Goal: Contribute content

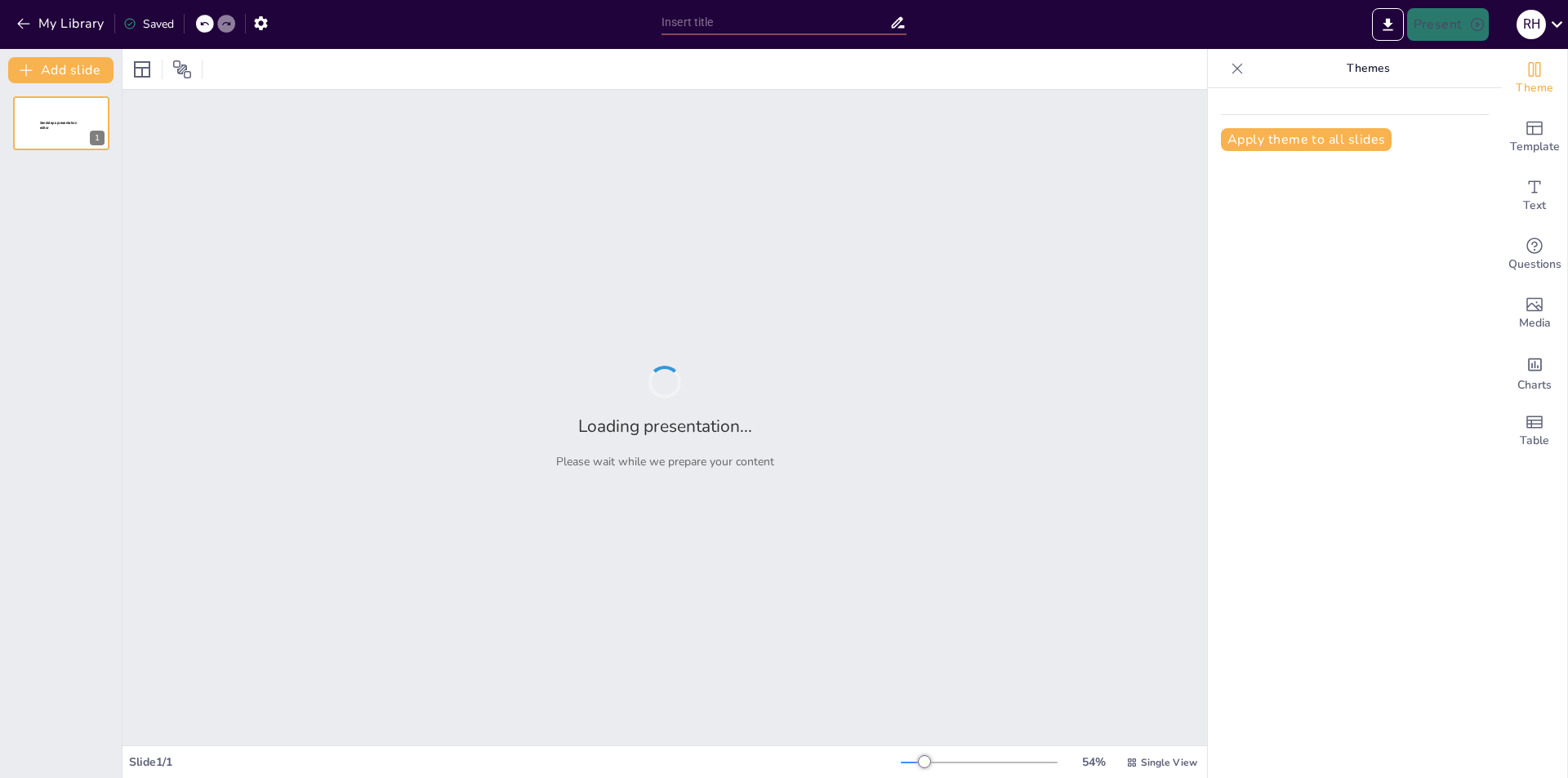
type input "Análisis de Resultados: Encuesta sobre la Efectividad del Release 2 en SmartVis…"
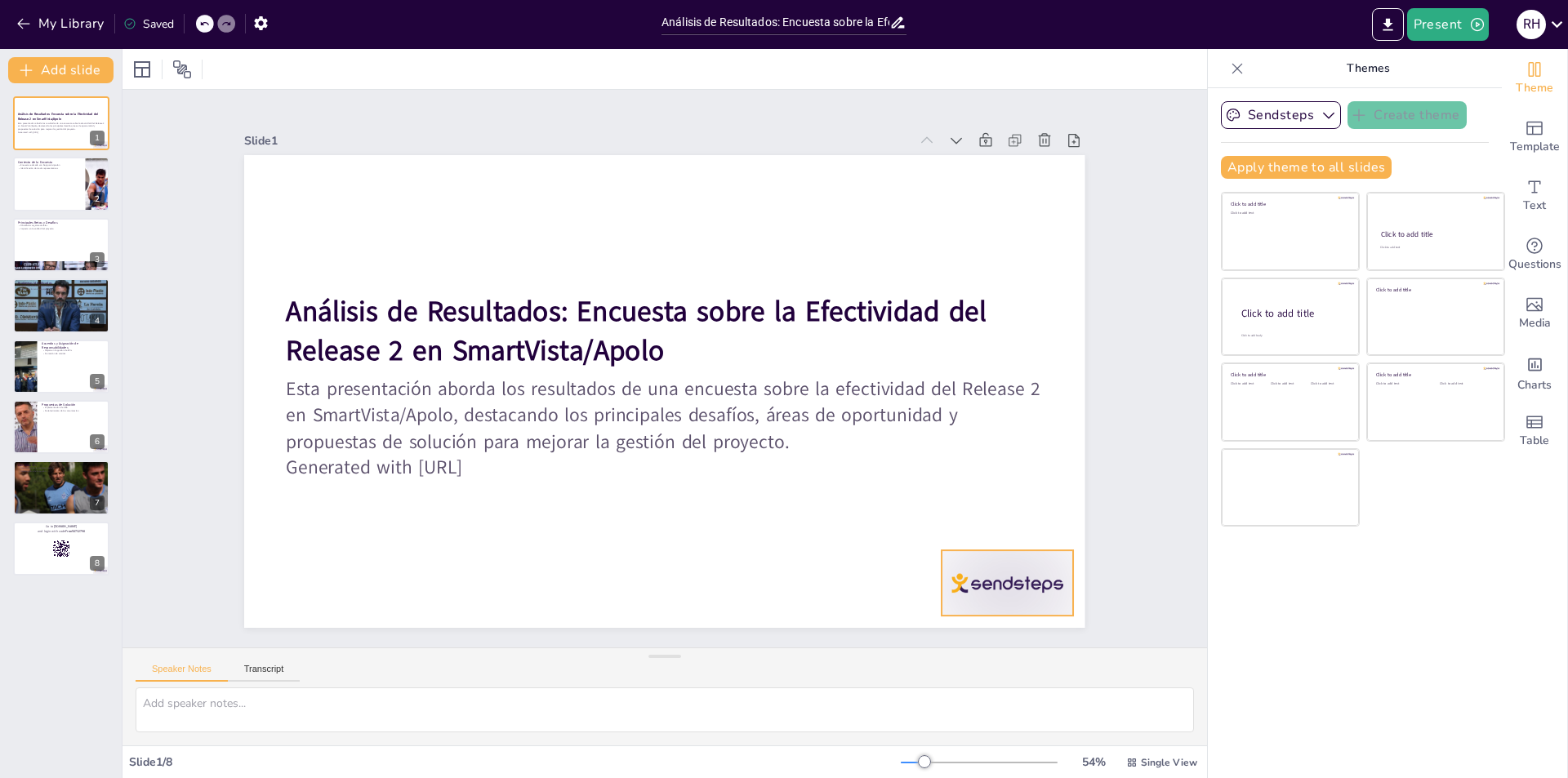
click at [1016, 578] on div at bounding box center [1007, 582] width 131 height 66
click at [57, 187] on div at bounding box center [61, 184] width 98 height 56
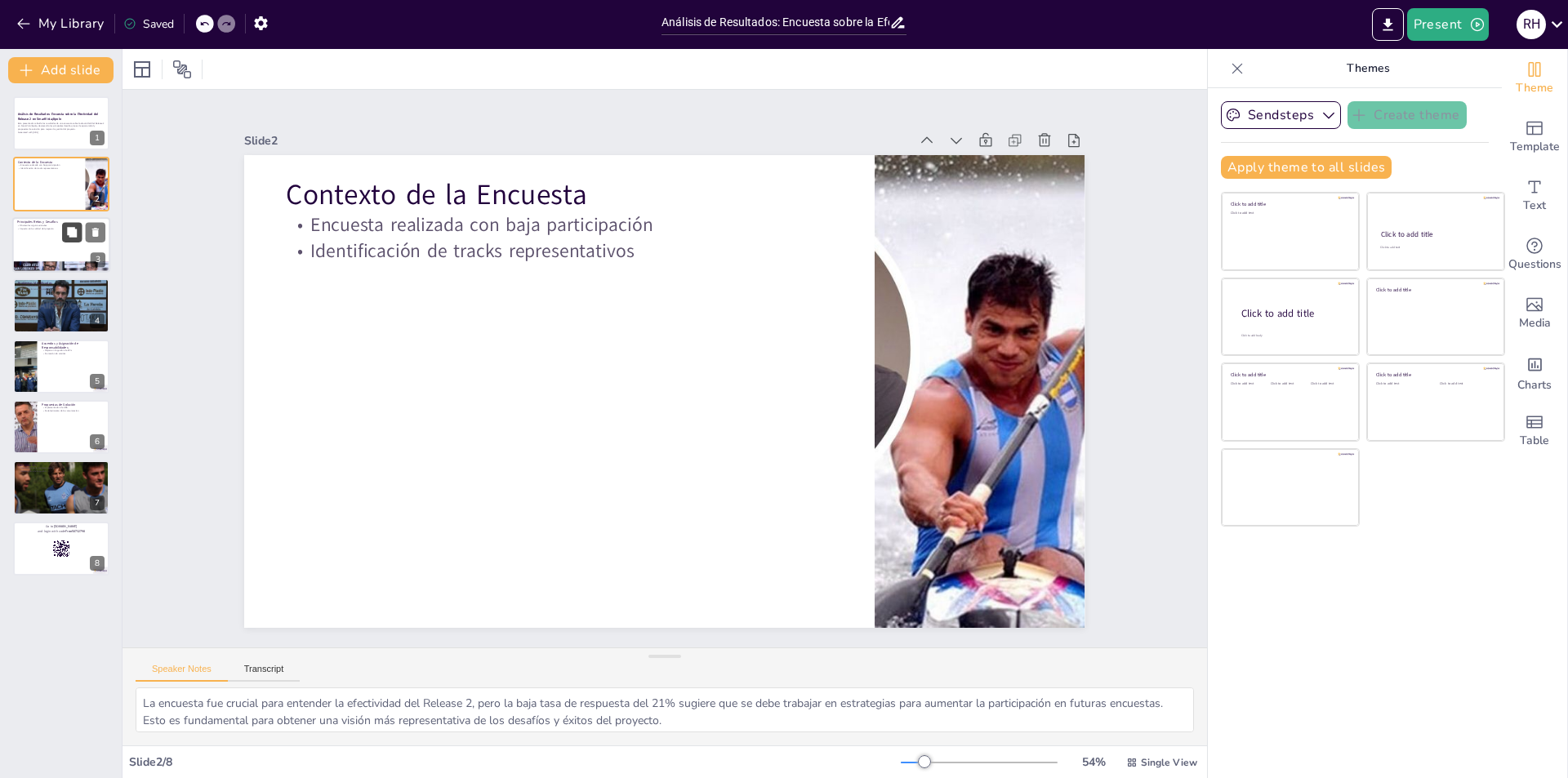
click at [64, 241] on button at bounding box center [72, 232] width 19 height 19
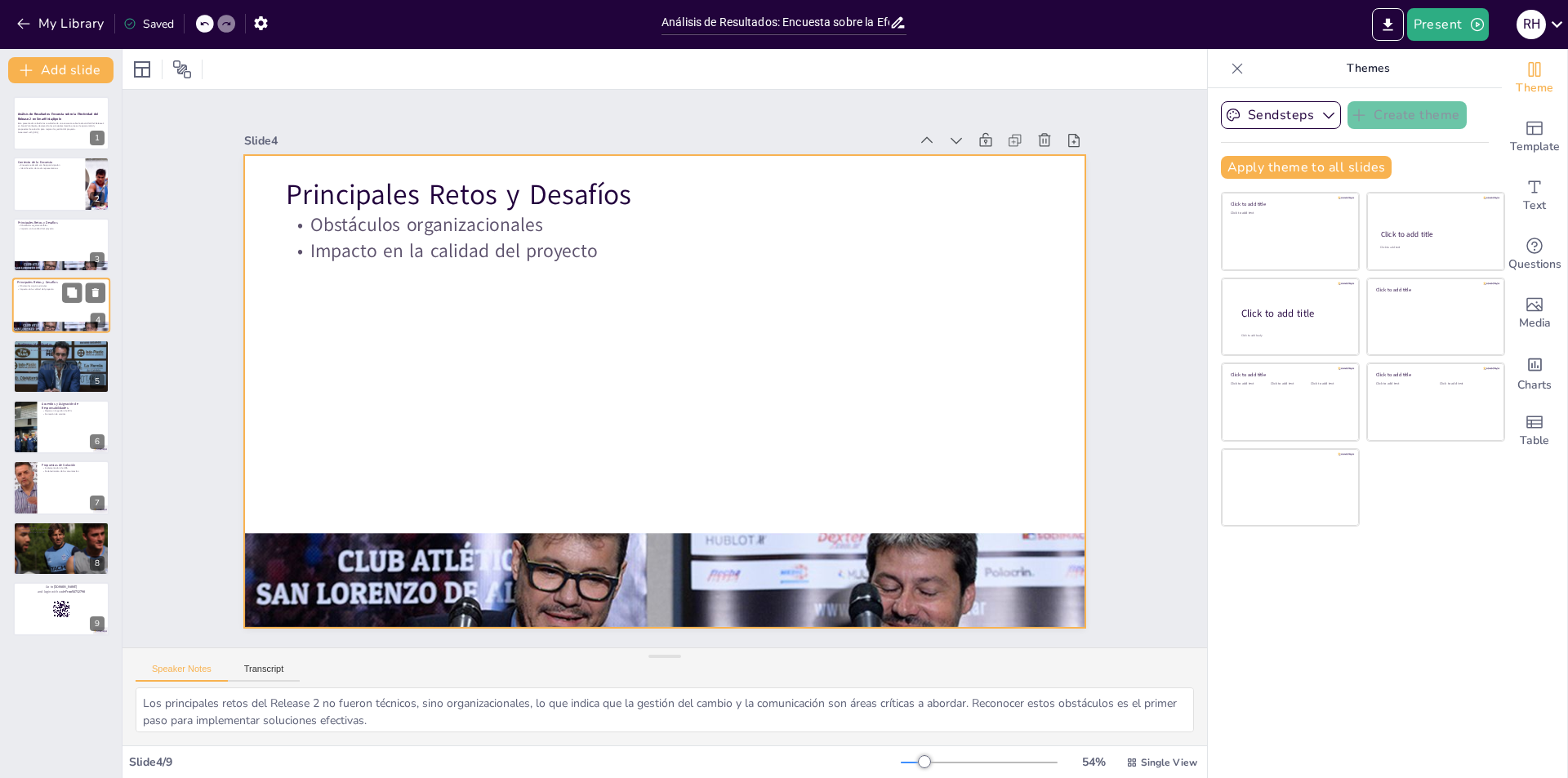
click at [59, 320] on div at bounding box center [61, 306] width 98 height 56
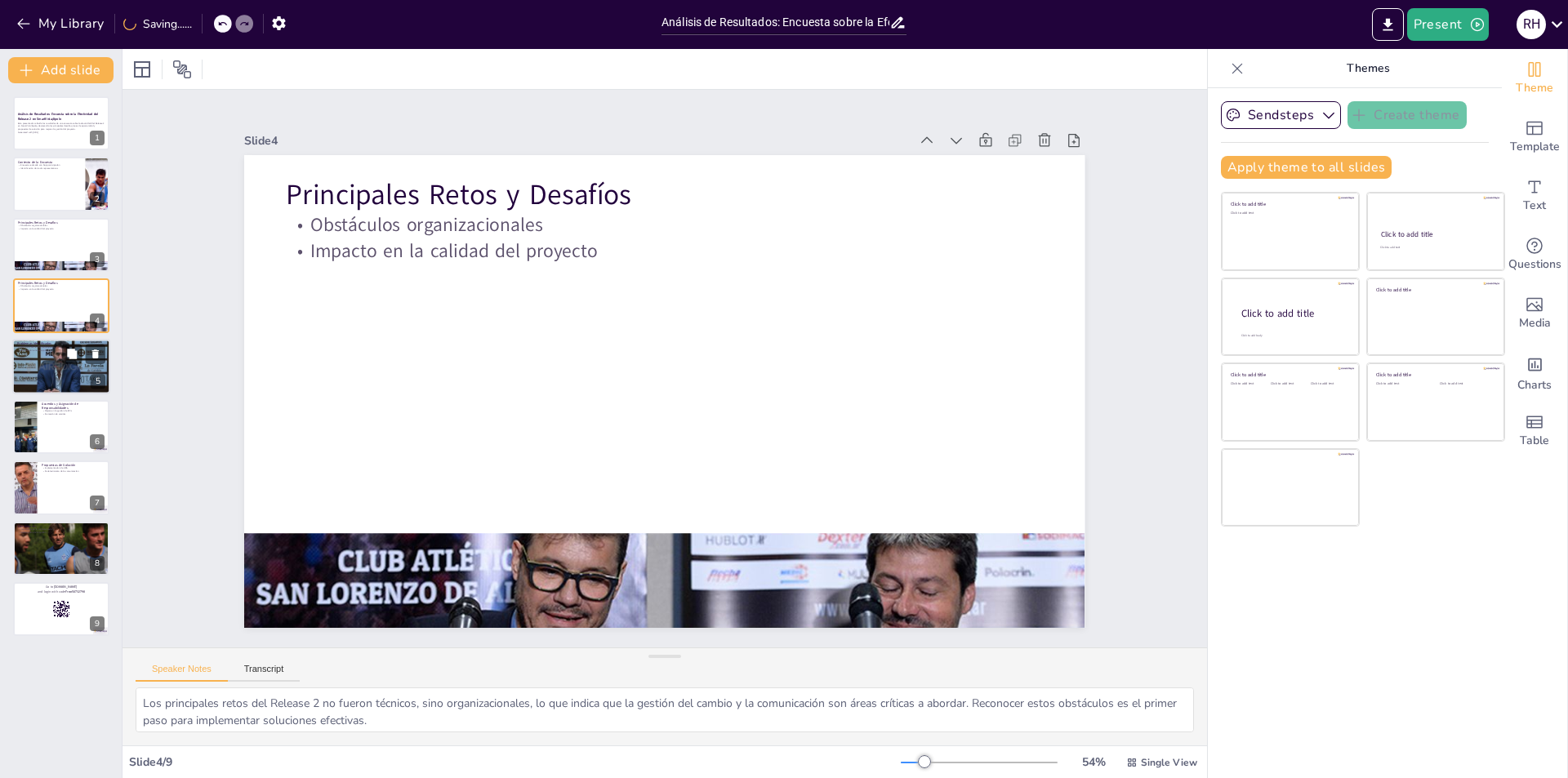
click at [57, 364] on div at bounding box center [61, 367] width 98 height 56
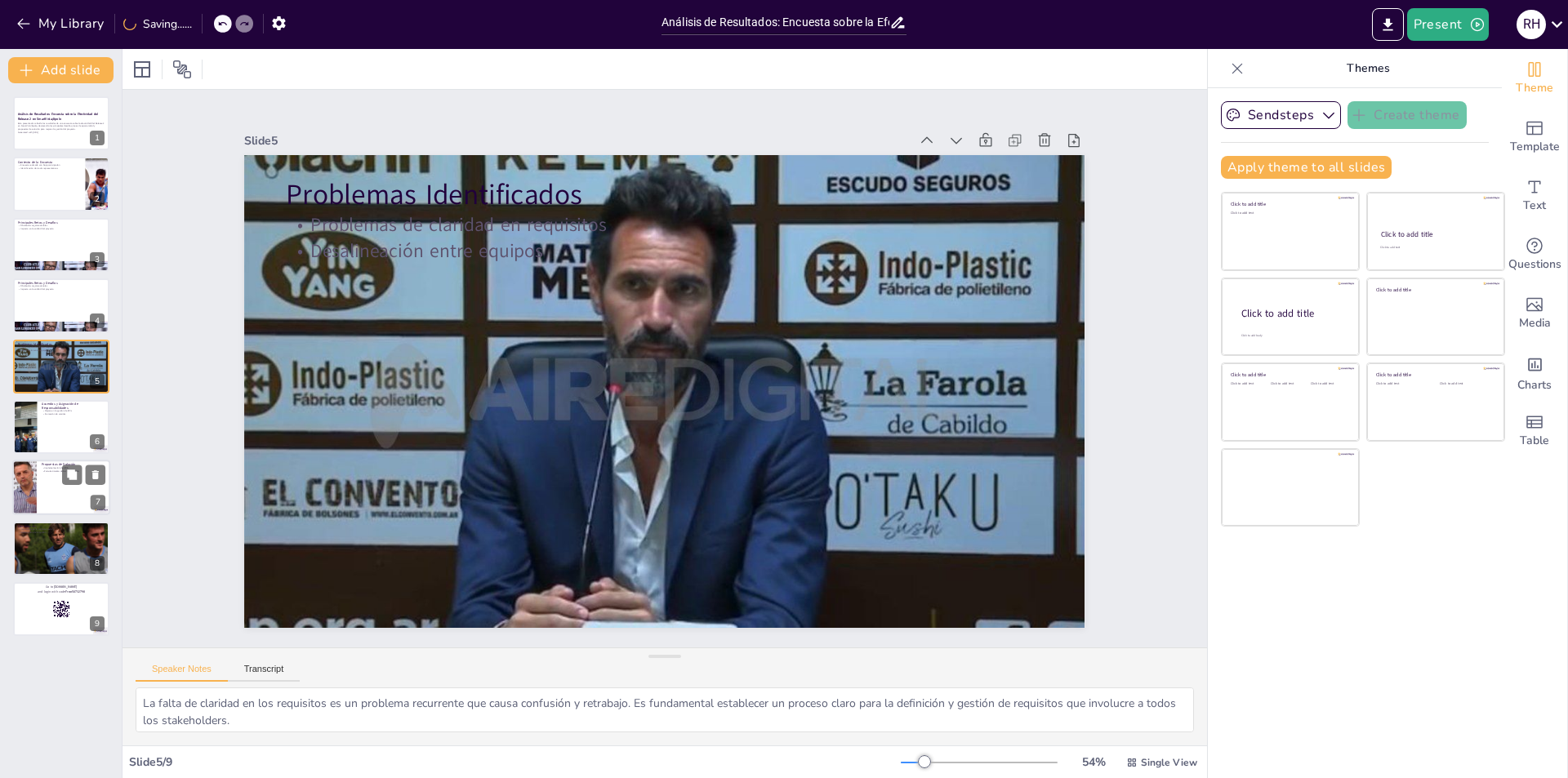
click at [56, 464] on p "Propuestas de Solución" at bounding box center [73, 465] width 64 height 5
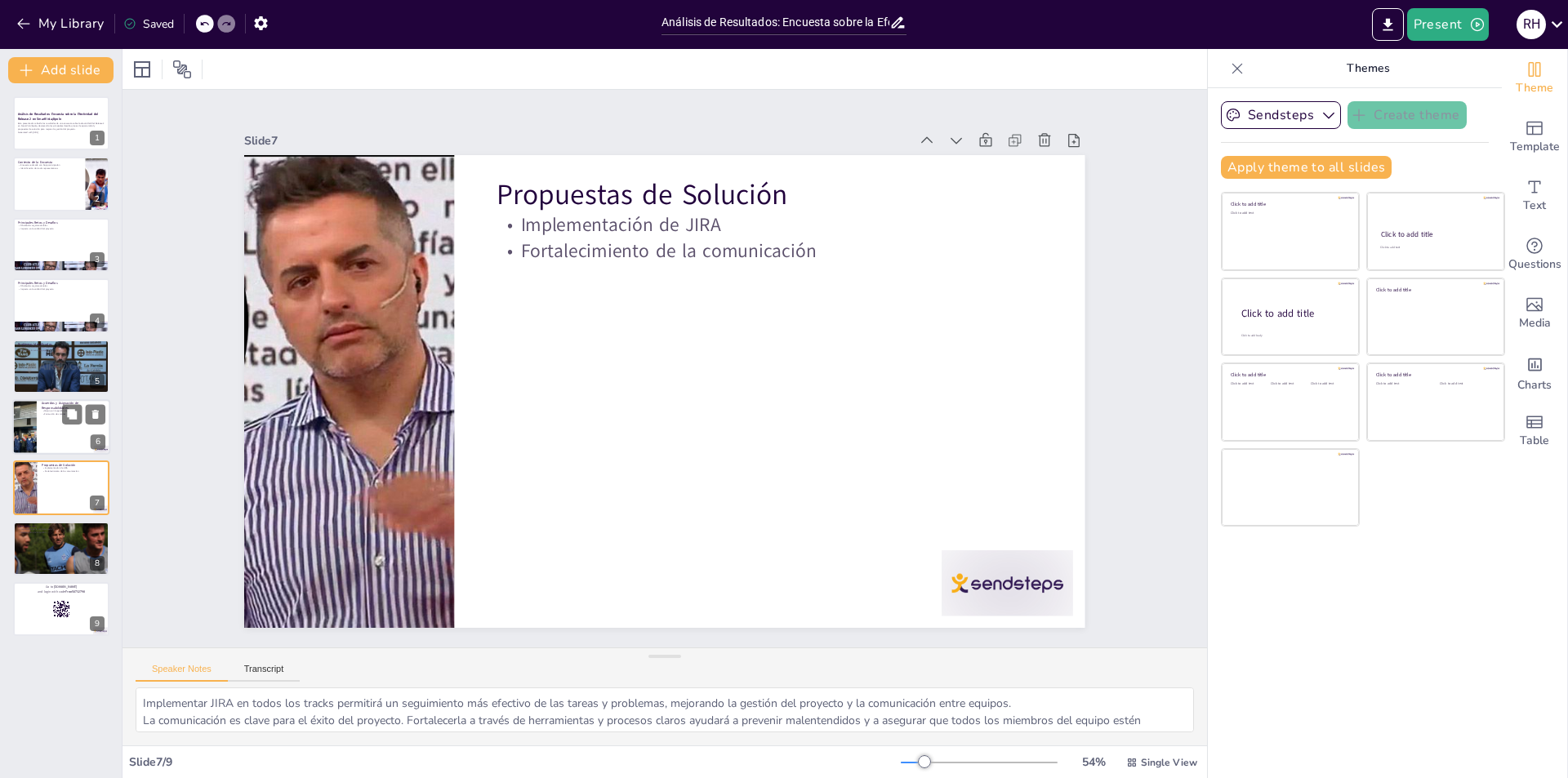
click at [57, 417] on div at bounding box center [61, 427] width 98 height 56
type textarea "La creación de una matriz de trazabilidad de APIs es un paso importante para as…"
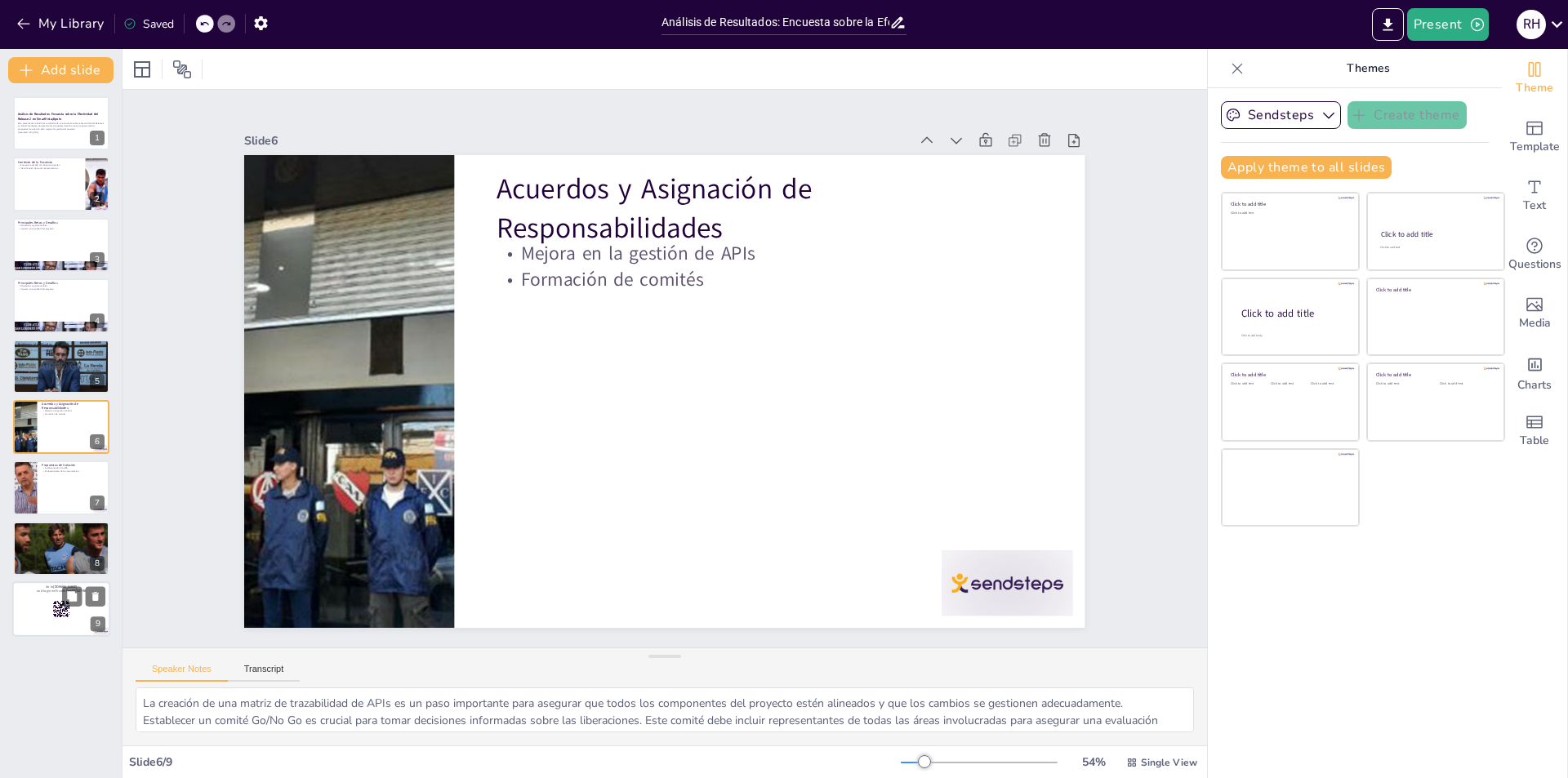
click at [54, 601] on rect at bounding box center [55, 602] width 2 height 2
